Goal: Task Accomplishment & Management: Manage account settings

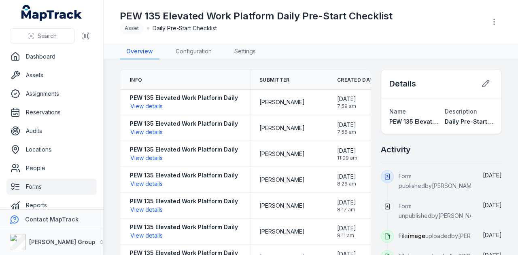
scroll to position [10, 0]
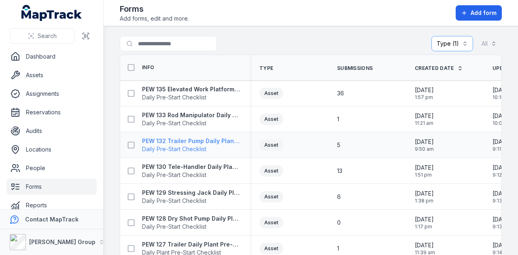
click at [193, 140] on strong "PEW 132 Trailer Pump Daily Plant Pre-Start" at bounding box center [191, 141] width 98 height 8
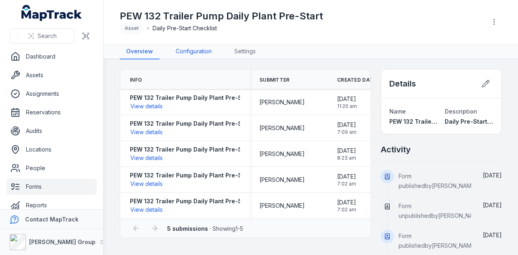
click at [202, 45] on link "Configuration" at bounding box center [193, 51] width 49 height 15
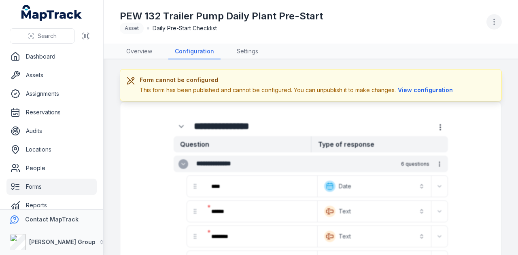
click at [489, 25] on button "button" at bounding box center [494, 21] width 15 height 15
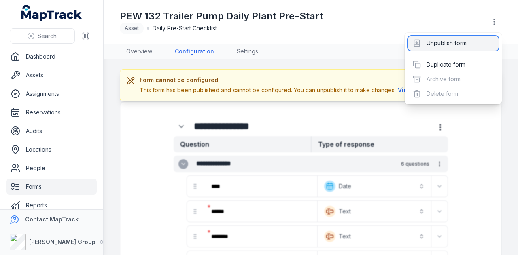
click at [442, 37] on div "Unpublish form" at bounding box center [453, 43] width 91 height 15
